Goal: Find specific page/section: Find specific page/section

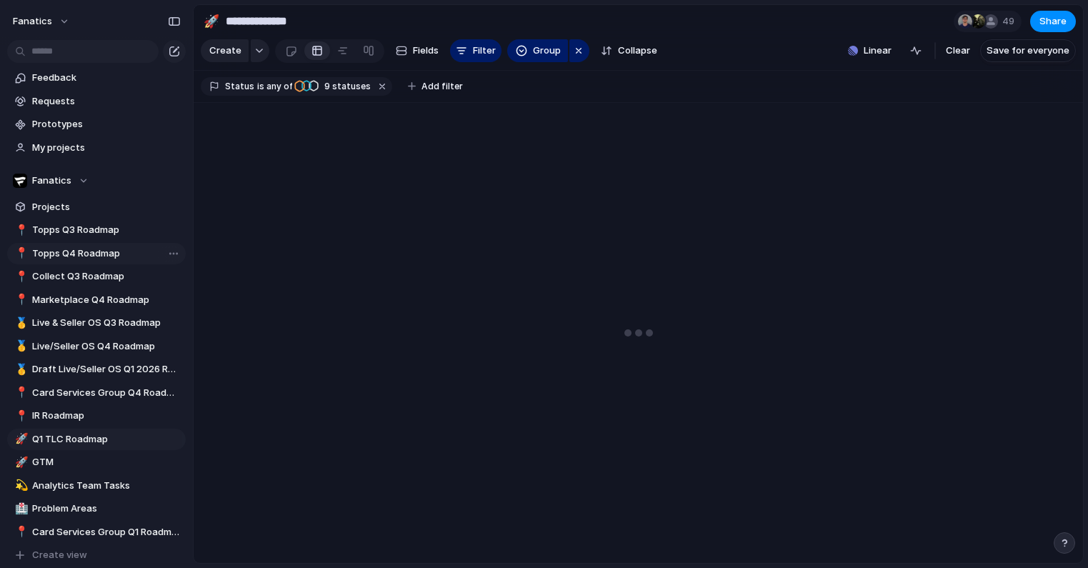
click at [101, 251] on span "Topps Q4 Roadmap" at bounding box center [106, 253] width 149 height 14
type input "**********"
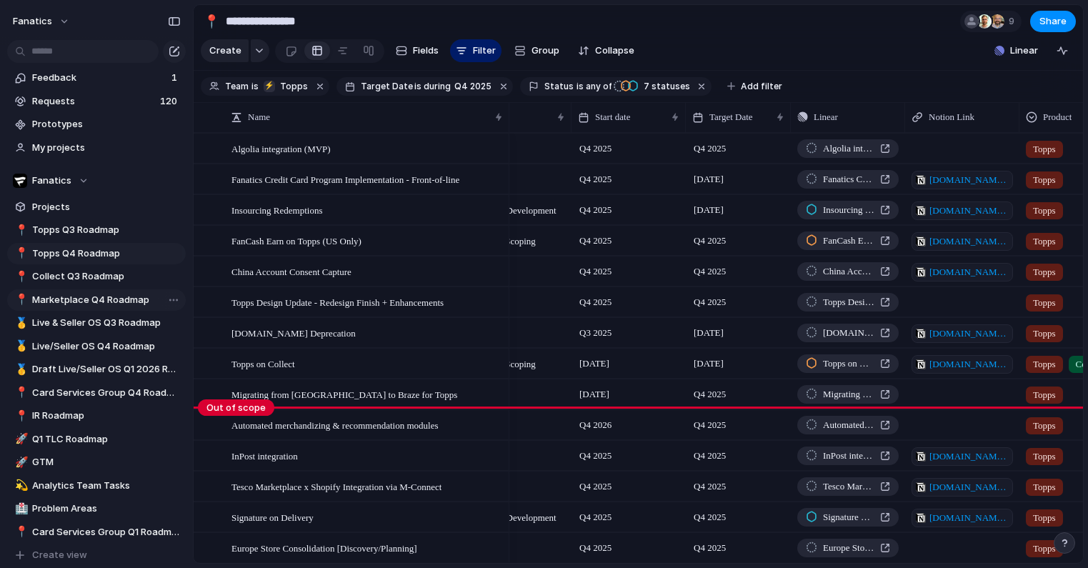
scroll to position [0, 341]
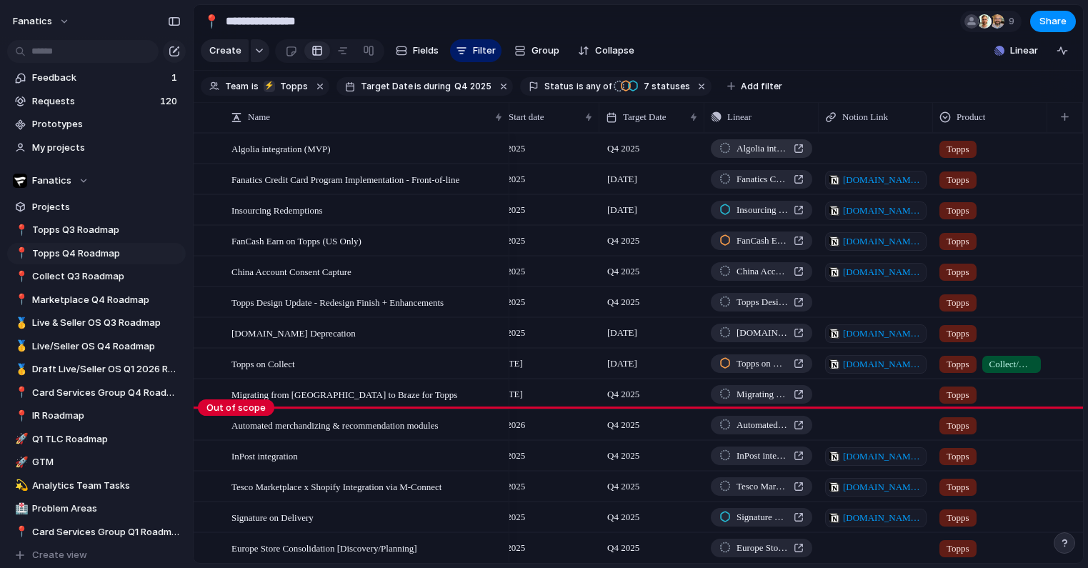
click at [769, 149] on span "Algolia integration (MVP)" at bounding box center [762, 148] width 51 height 14
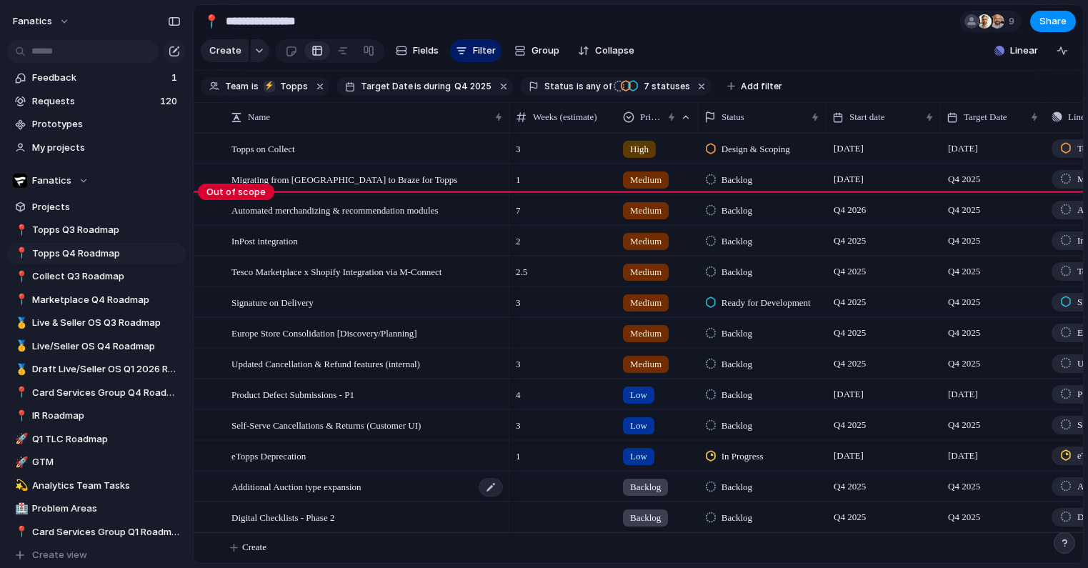
click at [441, 486] on div "Additional Auction type expansion" at bounding box center [367, 486] width 273 height 29
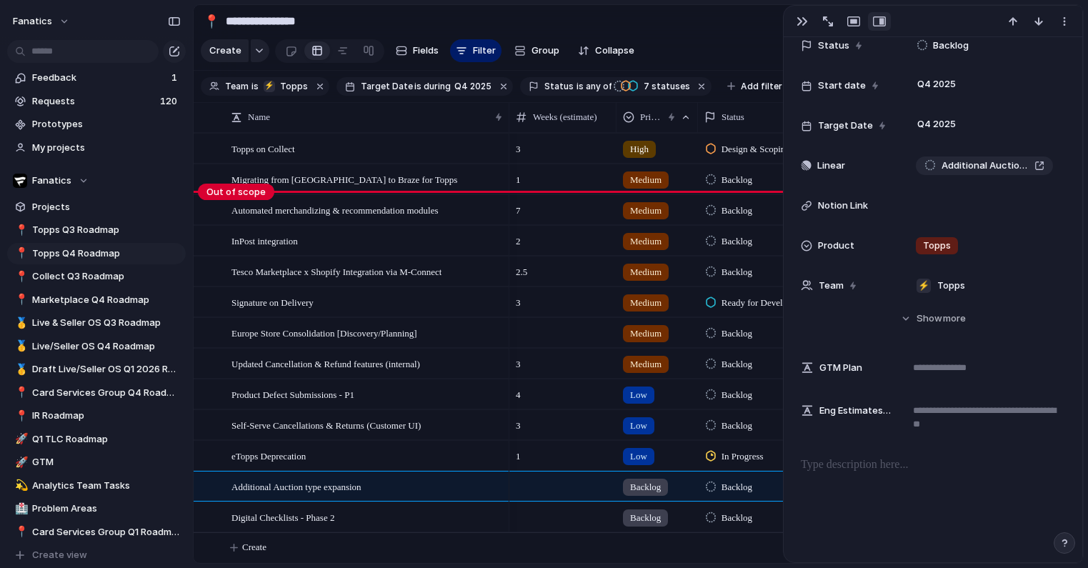
scroll to position [201, 0]
click at [976, 168] on span "Additional Auction type expansion" at bounding box center [985, 165] width 87 height 14
